Goal: Task Accomplishment & Management: Manage account settings

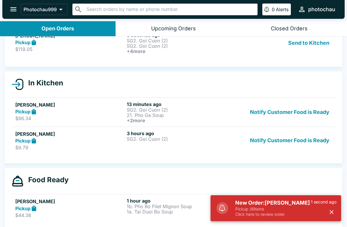
scroll to position [8, 0]
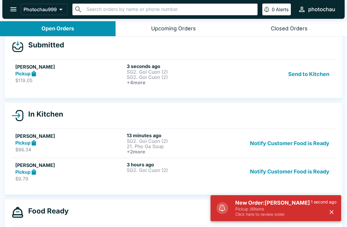
click at [314, 73] on button "Send to Kitchen" at bounding box center [309, 74] width 46 height 22
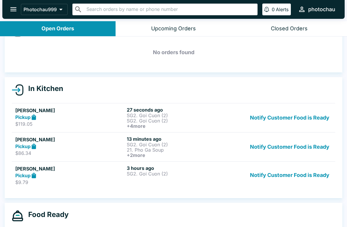
scroll to position [22, 0]
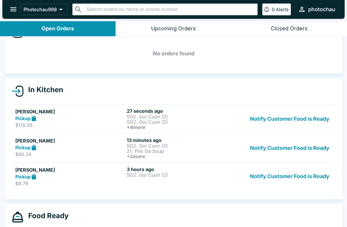
click at [303, 176] on button "Notify Customer Food is Ready" at bounding box center [290, 176] width 84 height 20
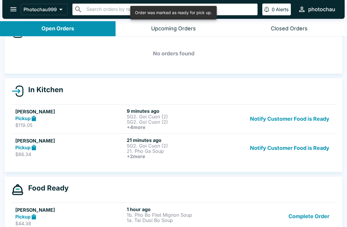
click at [313, 220] on button "Complete Order" at bounding box center [309, 216] width 46 height 20
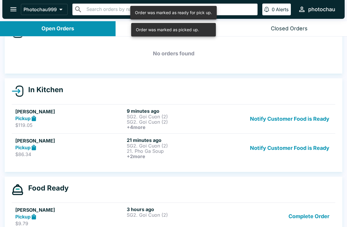
click at [316, 214] on button "Complete Order" at bounding box center [309, 216] width 46 height 20
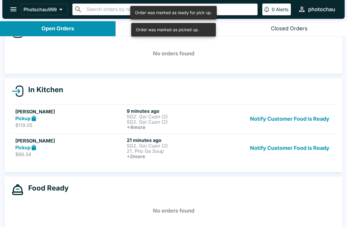
click at [190, 148] on p "21. Pho Ga Soup" at bounding box center [181, 150] width 109 height 5
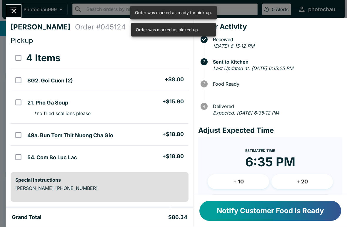
click at [286, 206] on button "Notify Customer Food is Ready" at bounding box center [270, 211] width 142 height 20
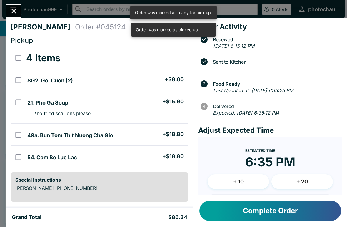
click at [10, 10] on icon "Close" at bounding box center [14, 11] width 8 height 8
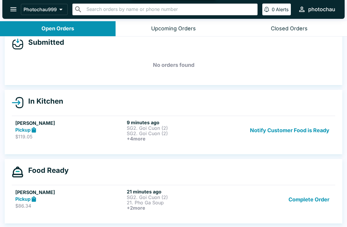
click at [215, 137] on h6 "+ 4 more" at bounding box center [181, 138] width 109 height 5
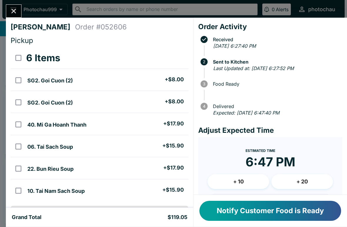
click at [14, 9] on icon "Close" at bounding box center [14, 11] width 8 height 8
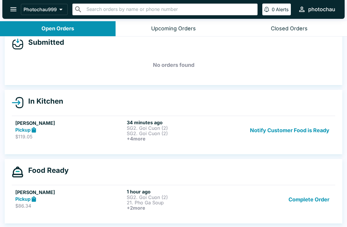
click at [311, 207] on button "Complete Order" at bounding box center [309, 200] width 46 height 22
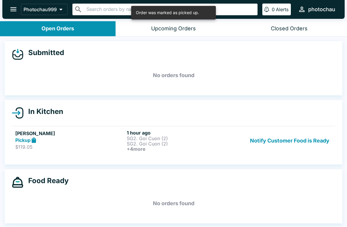
click at [206, 137] on p "SG2. Goi Cuon (2)" at bounding box center [181, 138] width 109 height 5
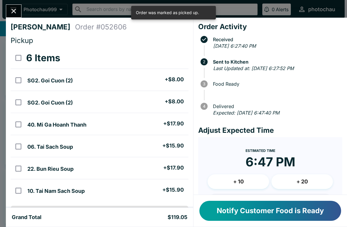
click at [256, 209] on button "Notify Customer Food is Ready" at bounding box center [270, 211] width 142 height 20
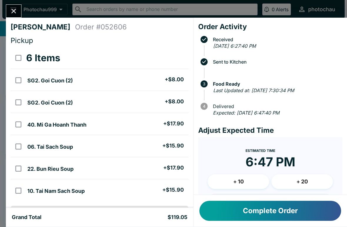
click at [13, 8] on icon "Close" at bounding box center [14, 11] width 8 height 8
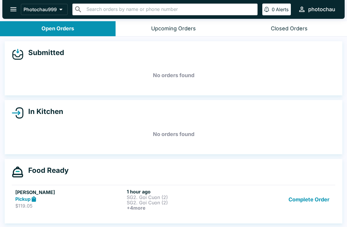
click at [302, 204] on button "Complete Order" at bounding box center [309, 200] width 46 height 22
